Goal: Information Seeking & Learning: Learn about a topic

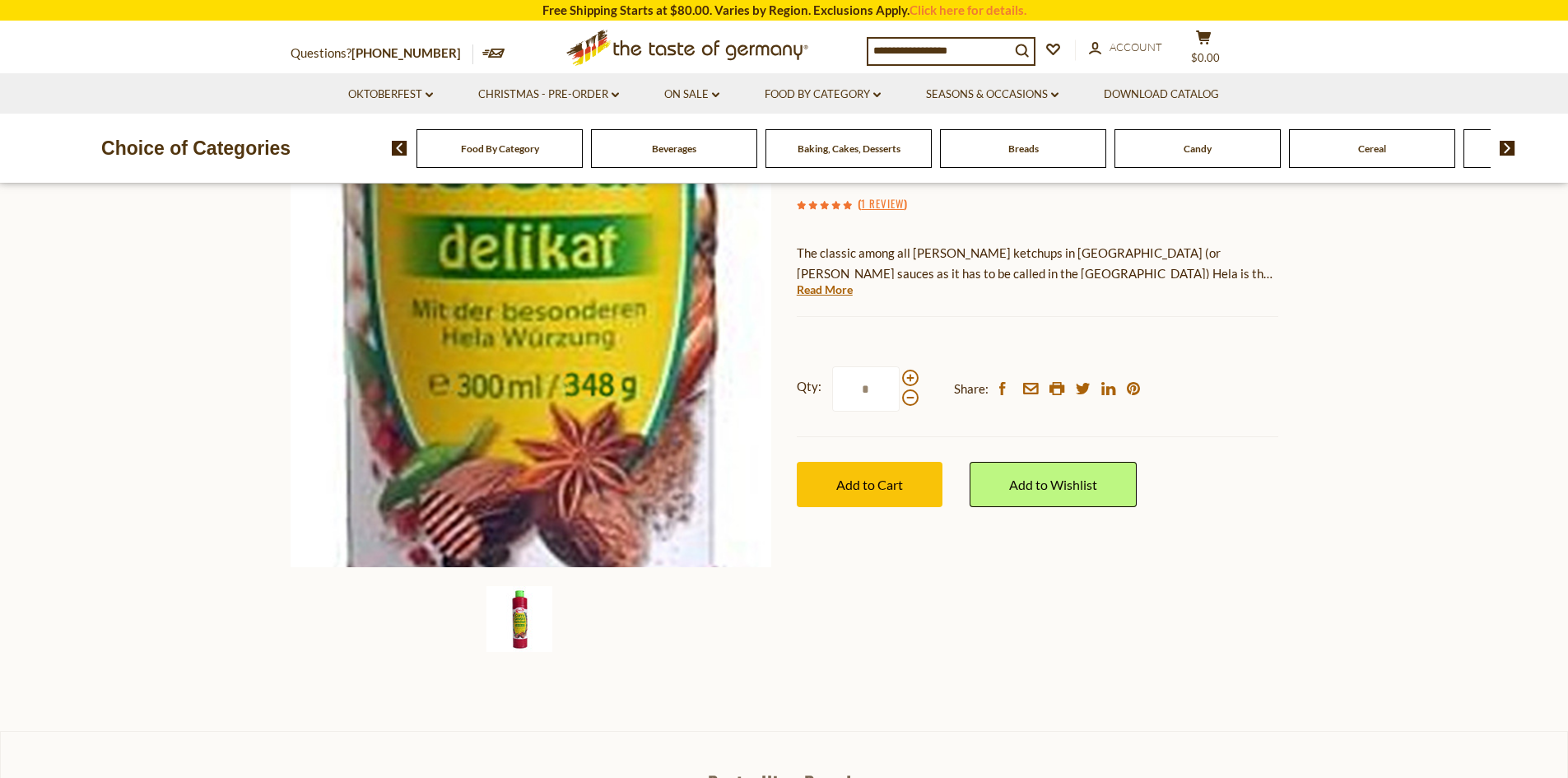
scroll to position [165, 0]
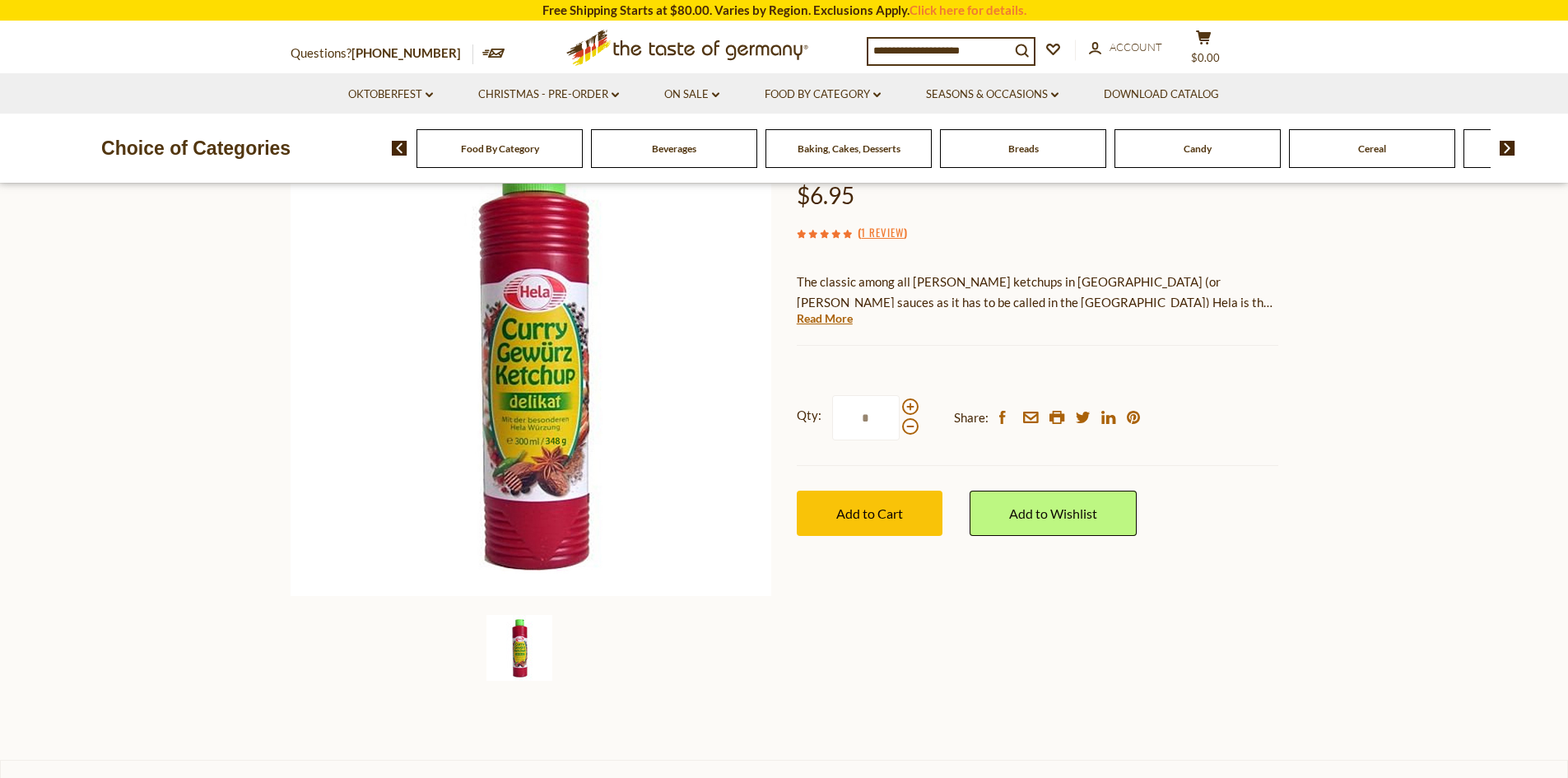
click at [212, 321] on section "Home Food By Category Condiments, Seasonings Hela Curry Ketchup "Delikat" Mild …" at bounding box center [784, 395] width 1568 height 732
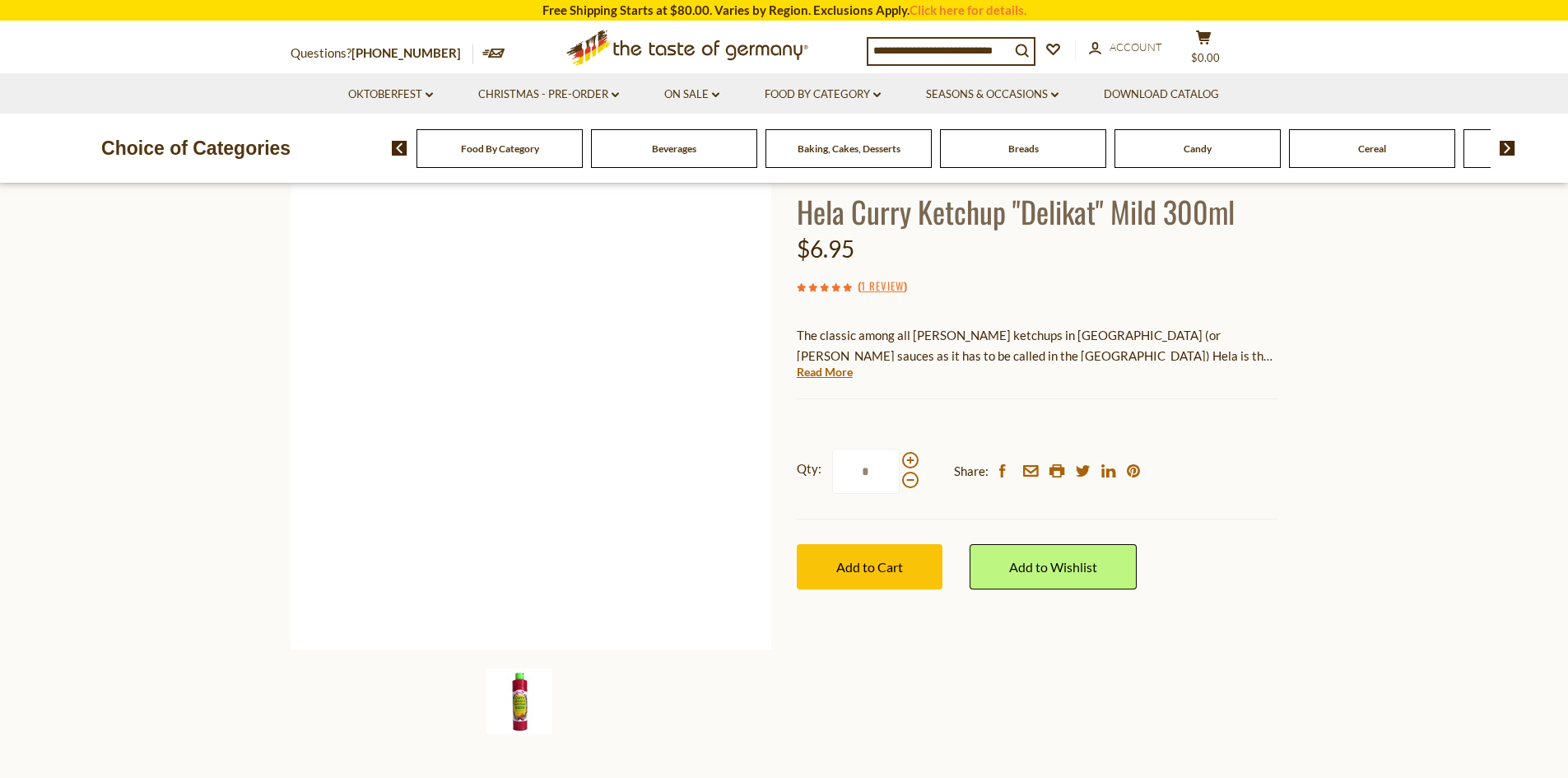
scroll to position [83, 0]
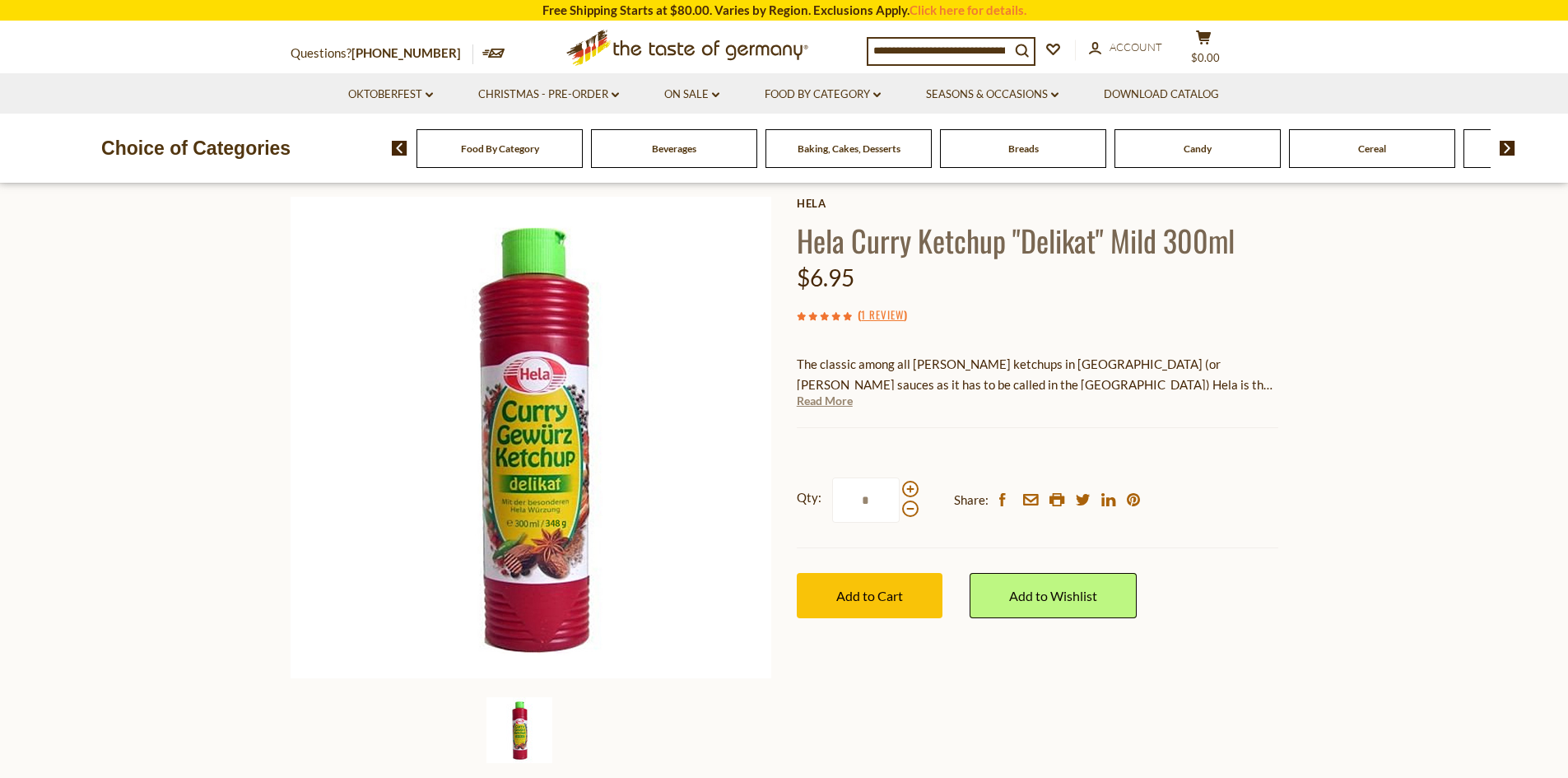
click at [828, 404] on link "Read More" at bounding box center [824, 401] width 56 height 16
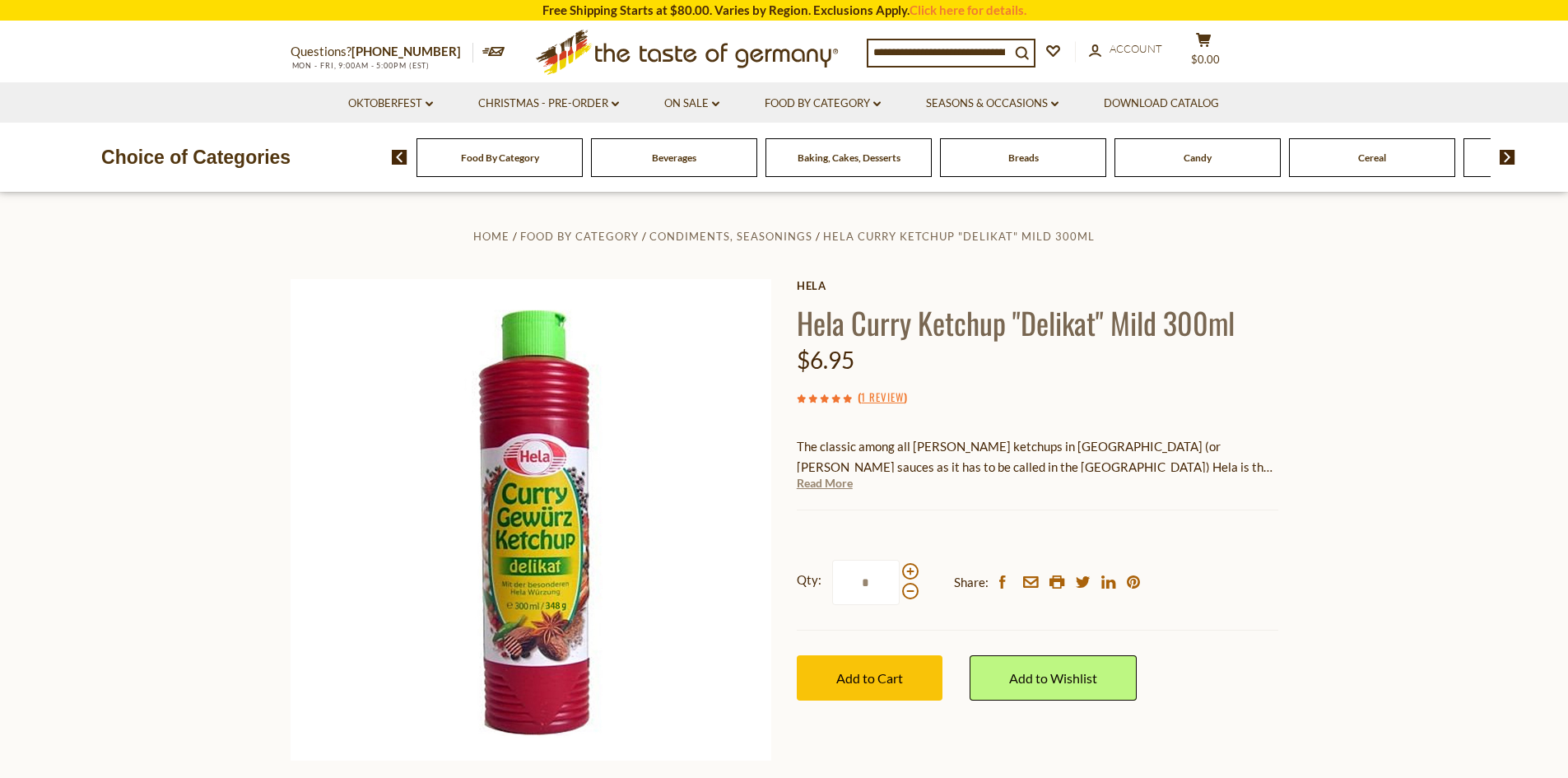
click at [818, 487] on link "Read More" at bounding box center [824, 483] width 56 height 16
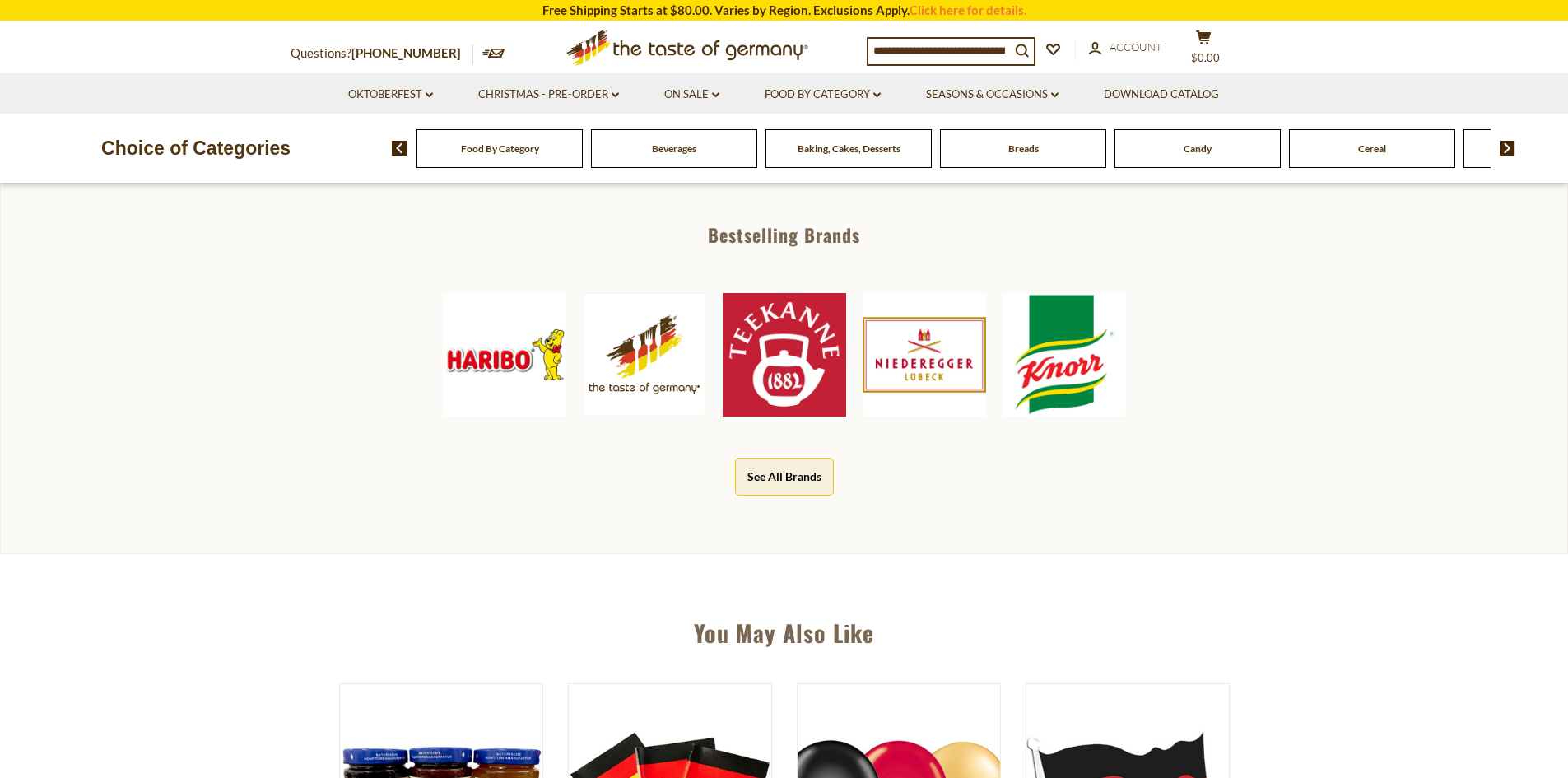
scroll to position [1153, 0]
